Goal: Task Accomplishment & Management: Complete application form

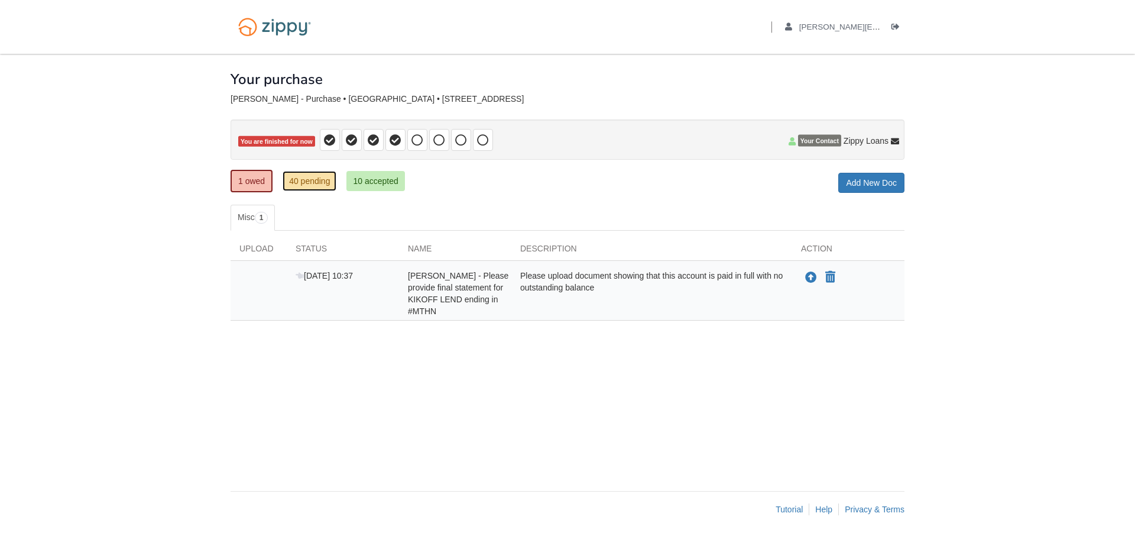
click at [312, 179] on link "40 pending" at bounding box center [310, 181] width 54 height 20
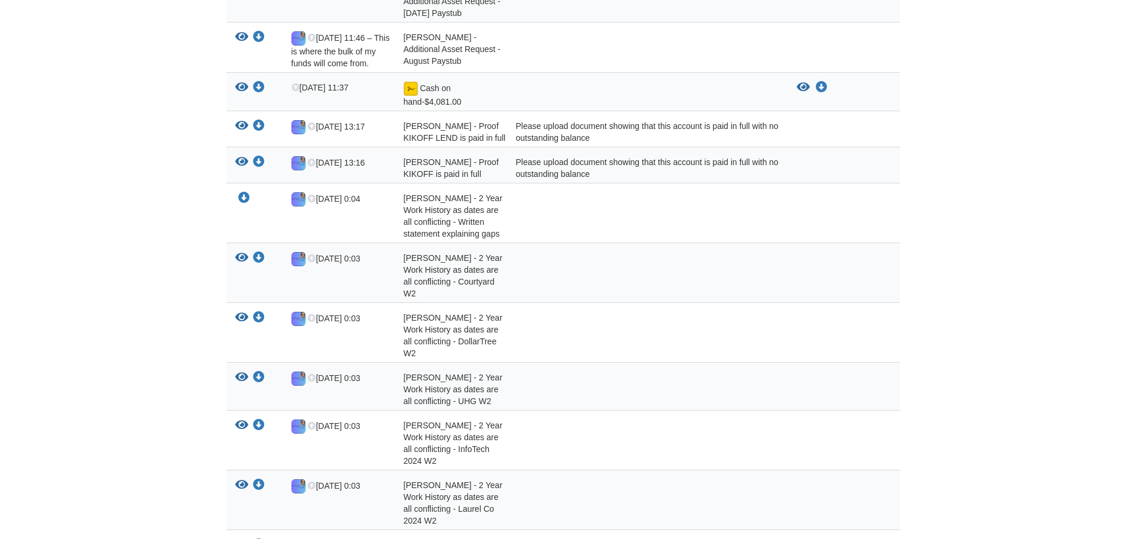
scroll to position [414, 0]
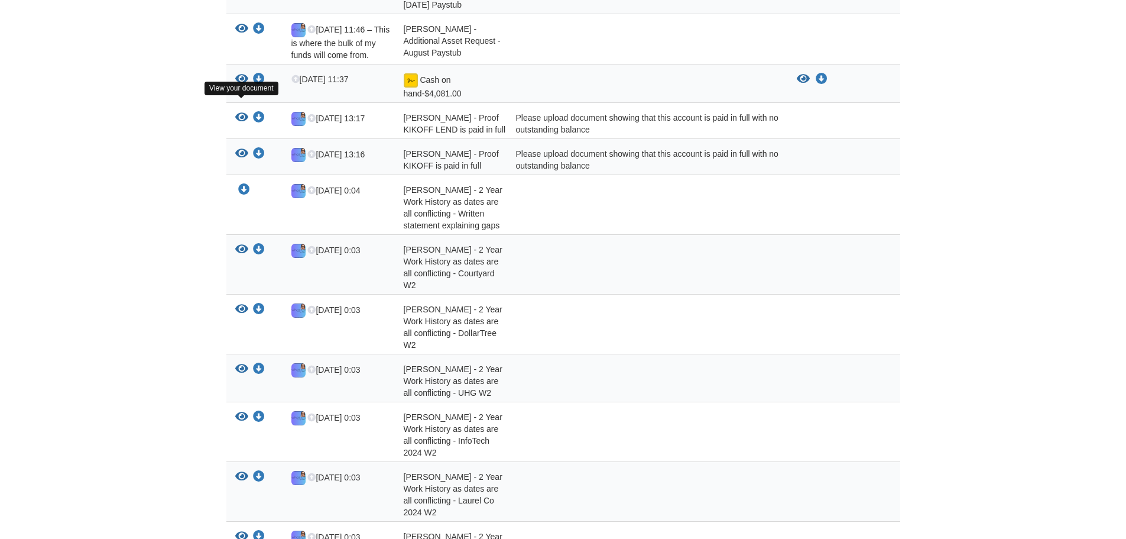
click at [243, 112] on icon "View Sarah Nolan - Proof KIKOFF LEND is paid in full" at bounding box center [241, 118] width 13 height 12
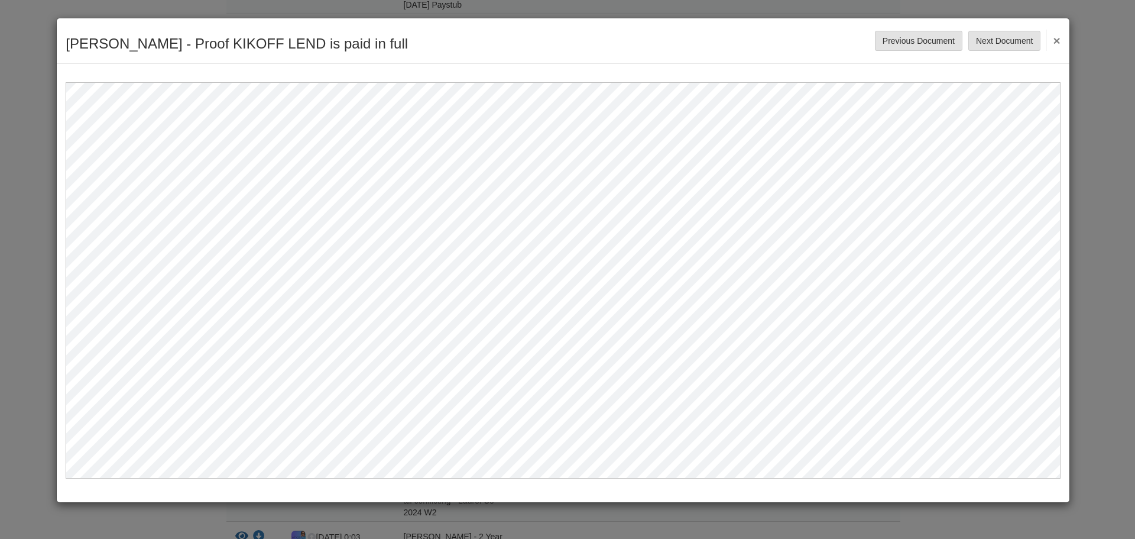
click at [1058, 38] on button "×" at bounding box center [1054, 40] width 14 height 21
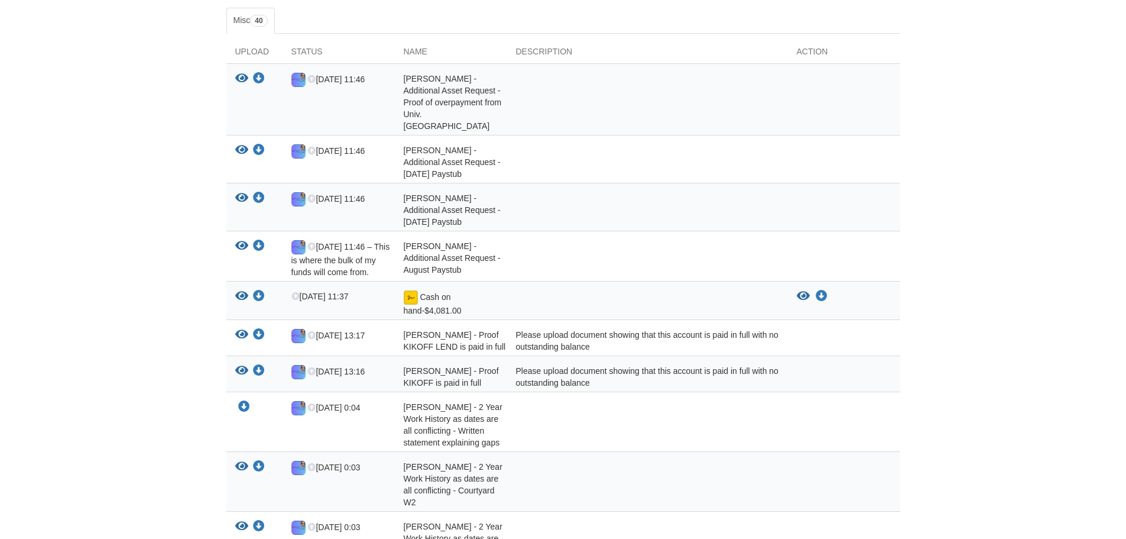
scroll to position [0, 0]
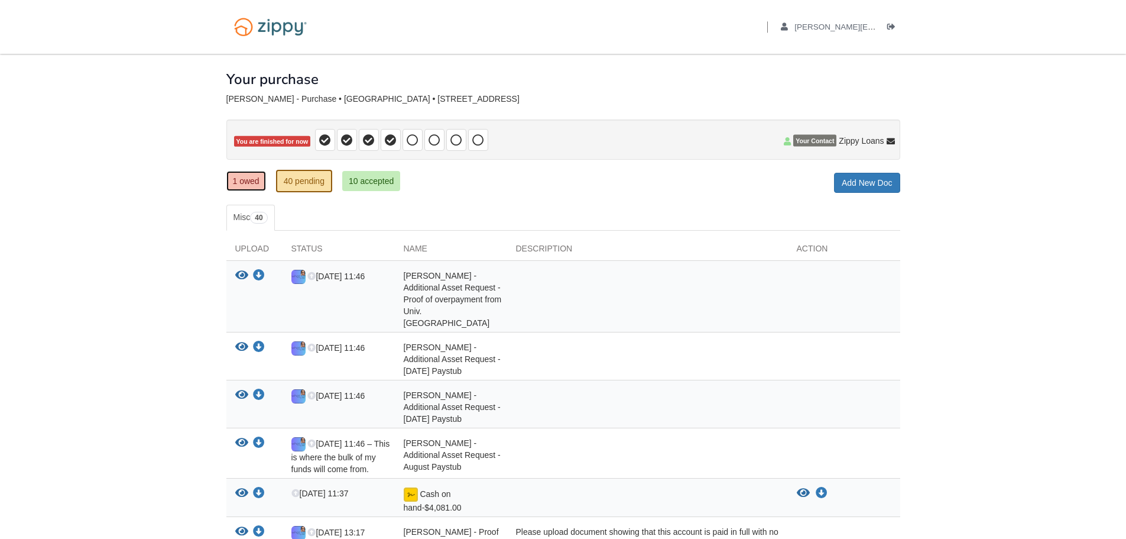
click at [229, 182] on link "1 owed" at bounding box center [246, 181] width 40 height 20
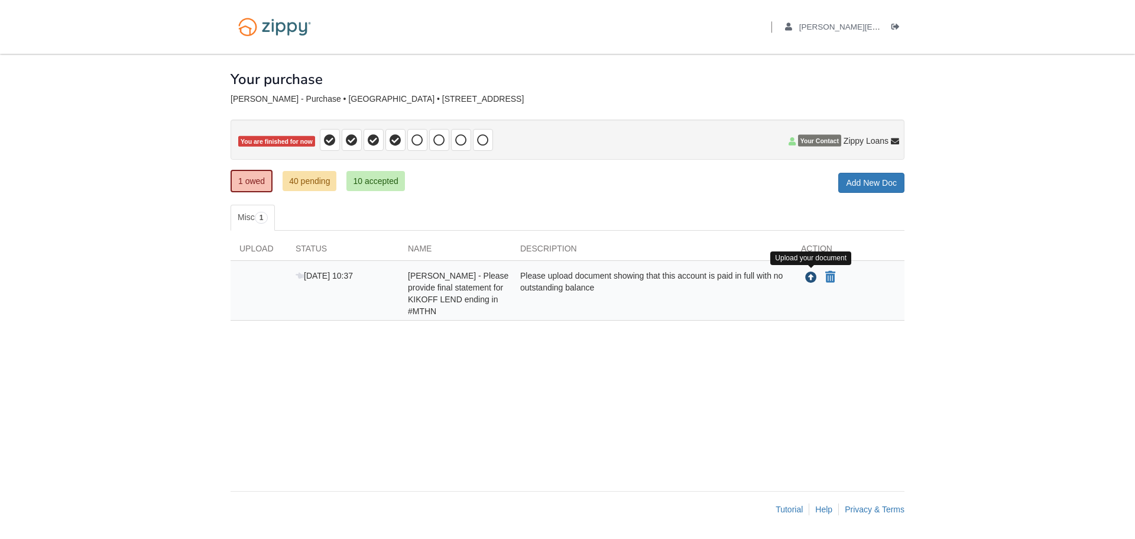
click at [812, 276] on icon "Upload Sarah Nolan - Please provide final statement for KIKOFF LEND ending in #…" at bounding box center [811, 278] width 12 height 12
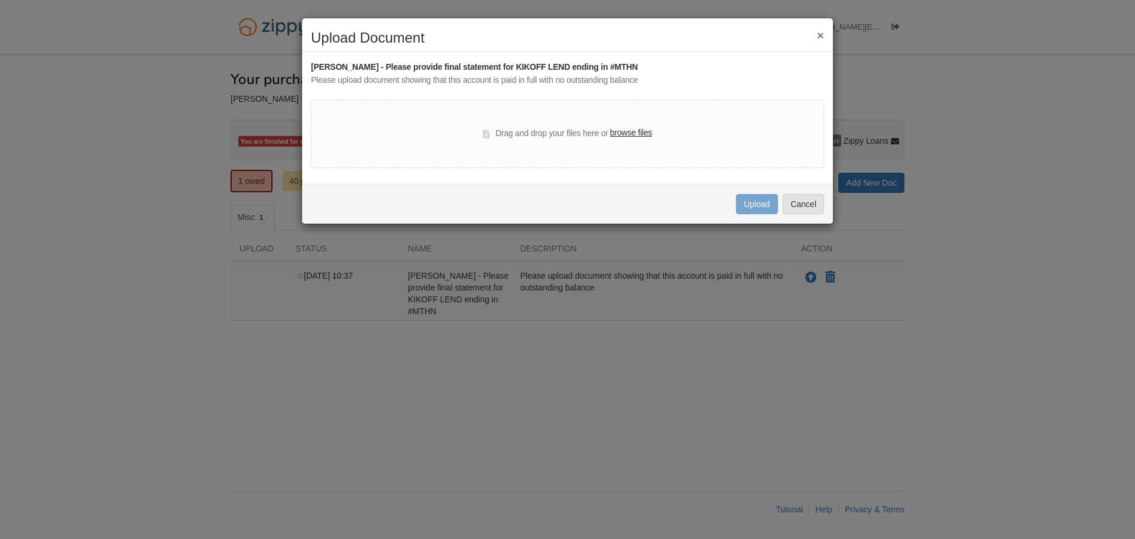
click at [639, 133] on label "browse files" at bounding box center [631, 133] width 42 height 13
click at [0, 0] on input "browse files" at bounding box center [0, 0] width 0 height 0
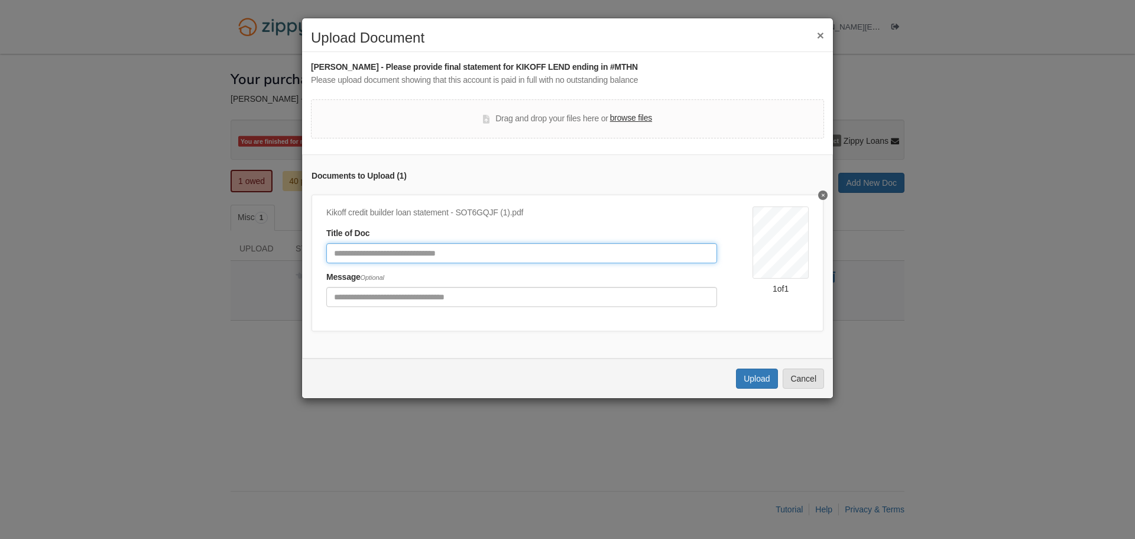
click at [569, 253] on input "Document Title" at bounding box center [521, 253] width 391 height 20
type input "**********"
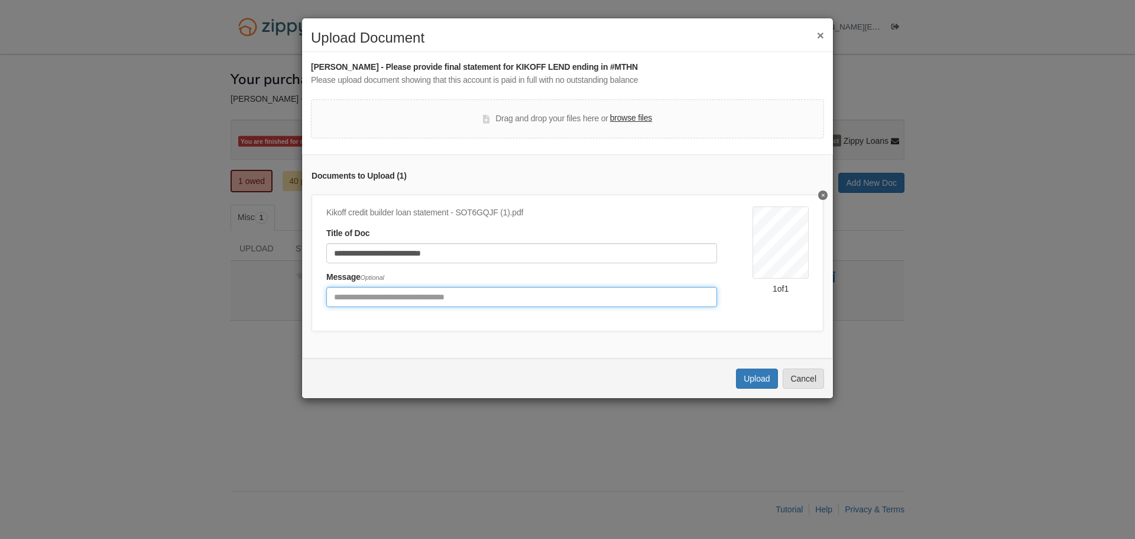
click at [441, 295] on input "Include any comments on this document" at bounding box center [521, 297] width 391 height 20
type input "**********"
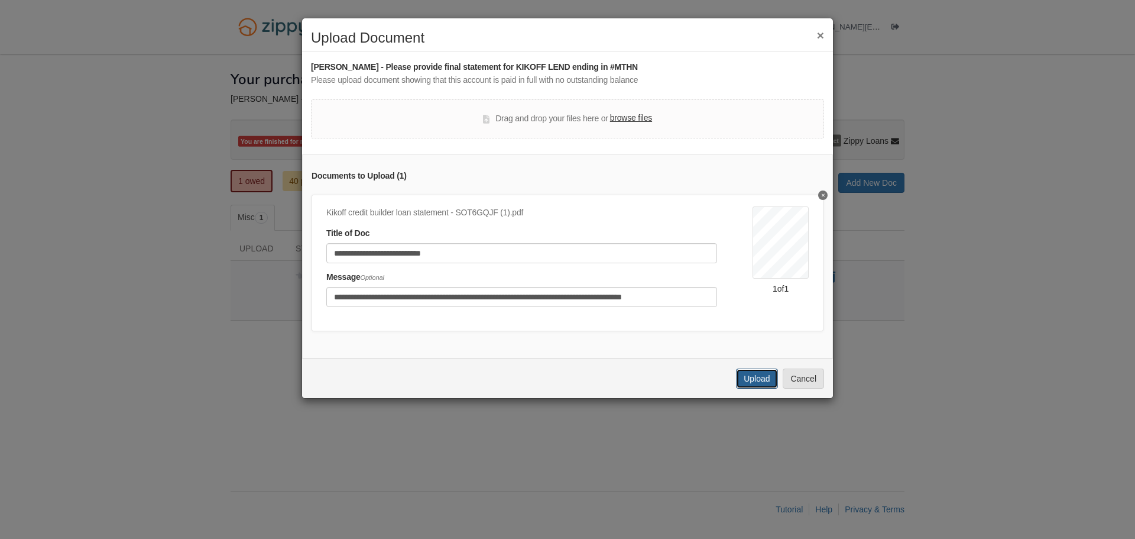
click at [755, 381] on button "Upload" at bounding box center [756, 378] width 41 height 20
